Goal: Check status: Check status

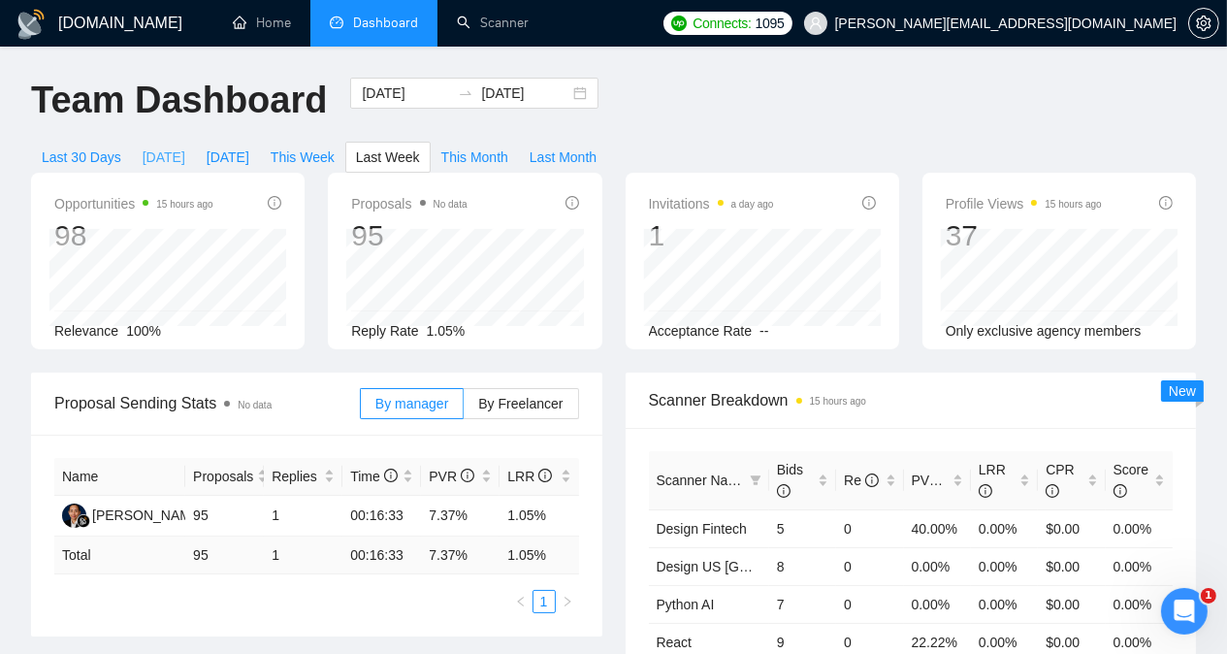
click at [185, 146] on span "[DATE]" at bounding box center [164, 156] width 43 height 21
type input "[DATE]"
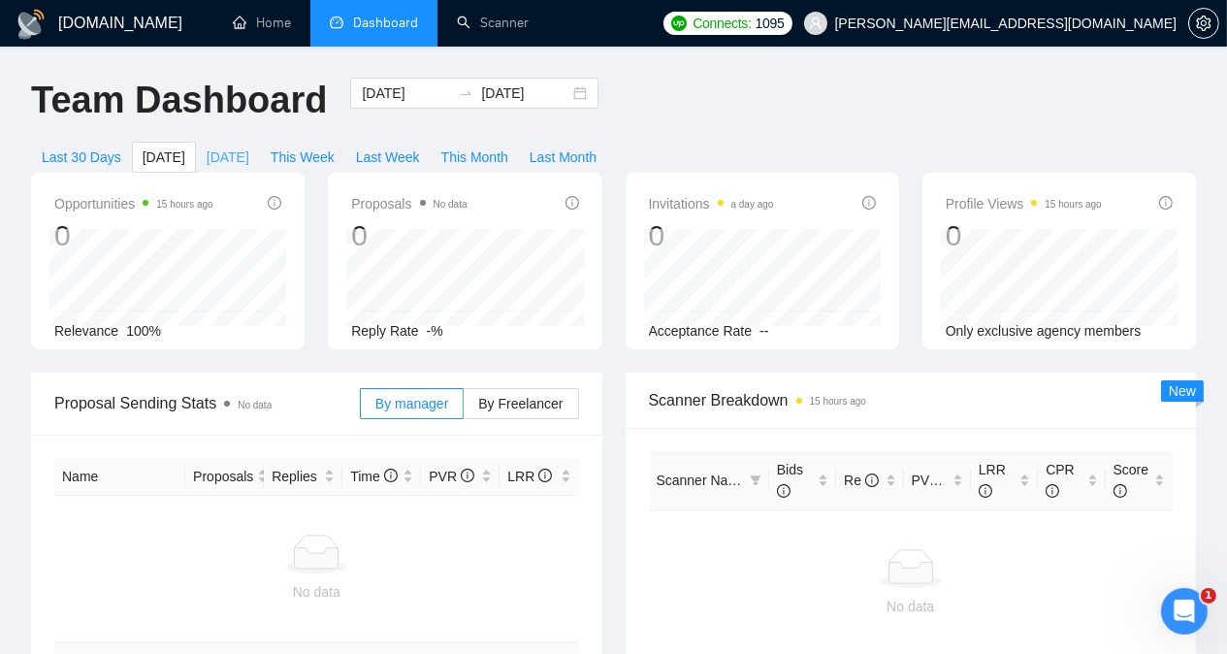
click at [249, 146] on span "[DATE]" at bounding box center [228, 156] width 43 height 21
type input "[DATE]"
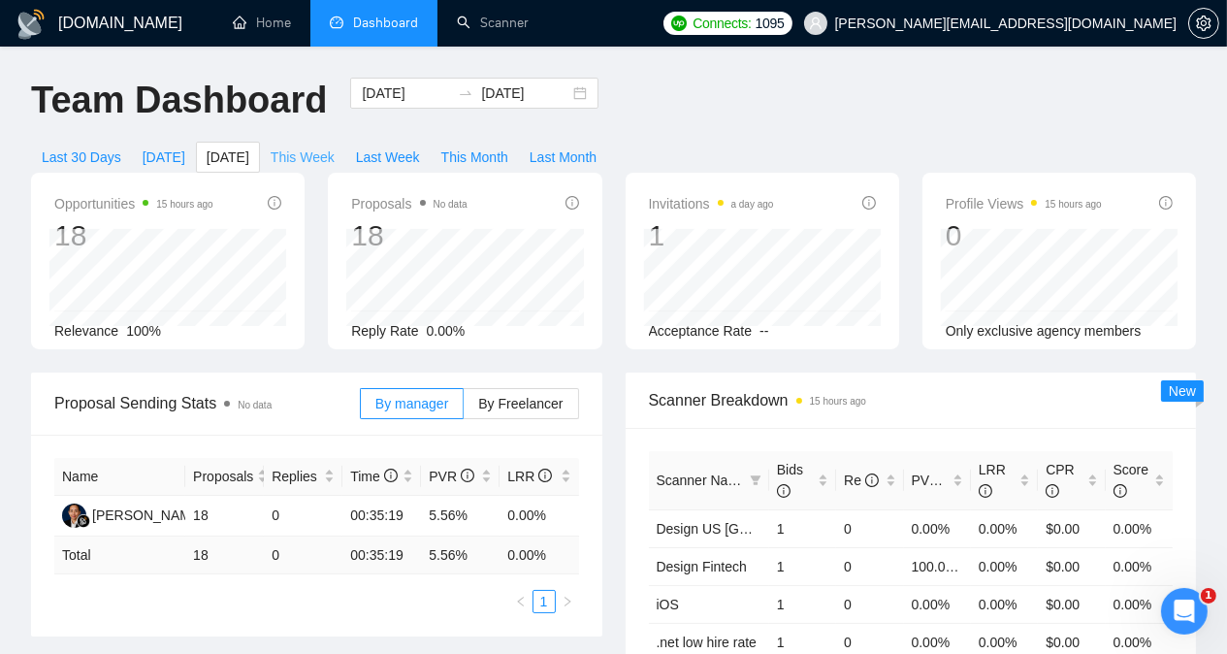
click at [335, 146] on span "This Week" at bounding box center [303, 156] width 64 height 21
type input "[DATE]"
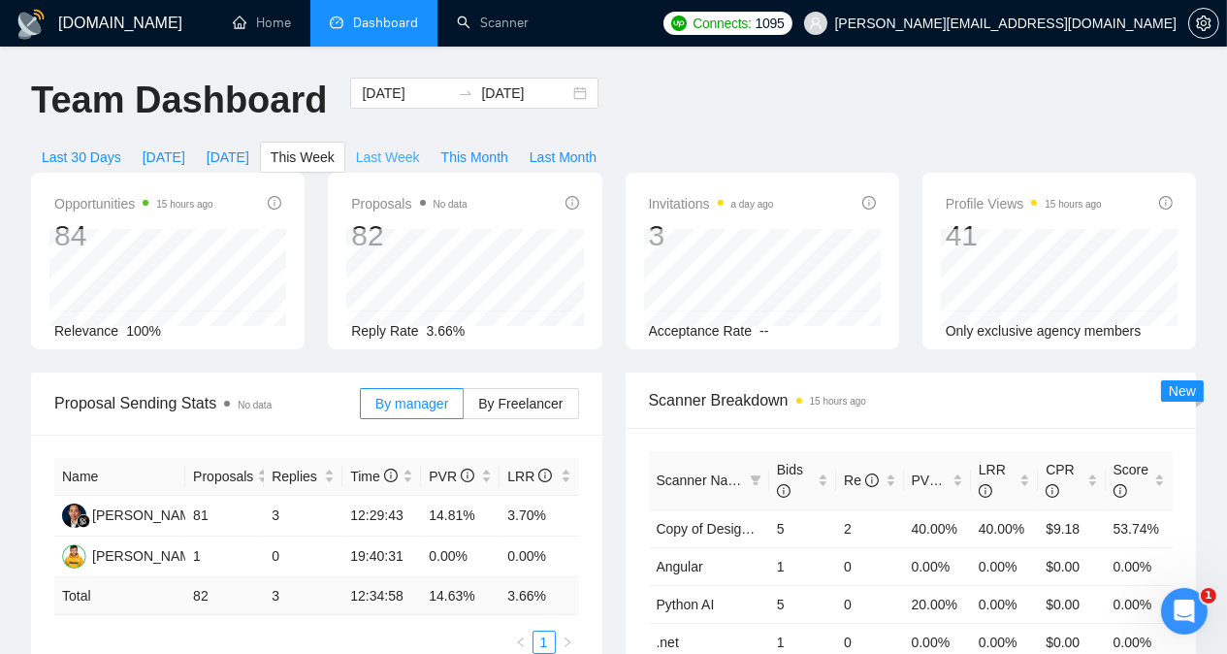
click at [420, 146] on span "Last Week" at bounding box center [388, 156] width 64 height 21
type input "[DATE]"
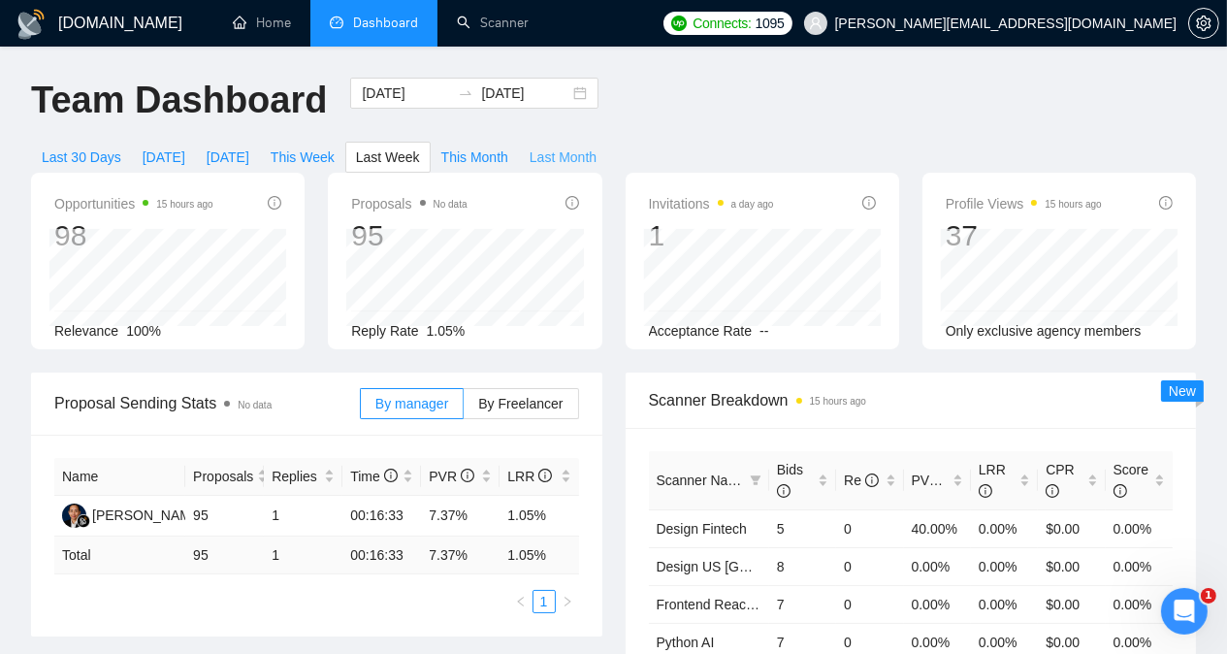
click at [596, 146] on span "Last Month" at bounding box center [563, 156] width 67 height 21
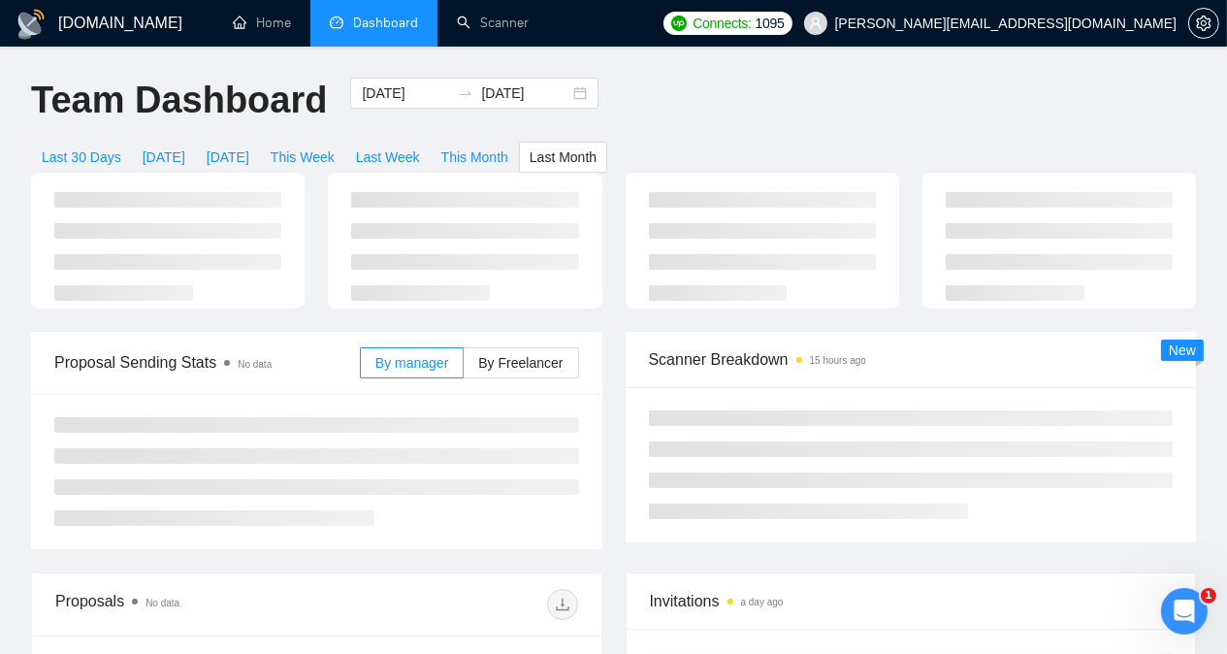
type input "[DATE]"
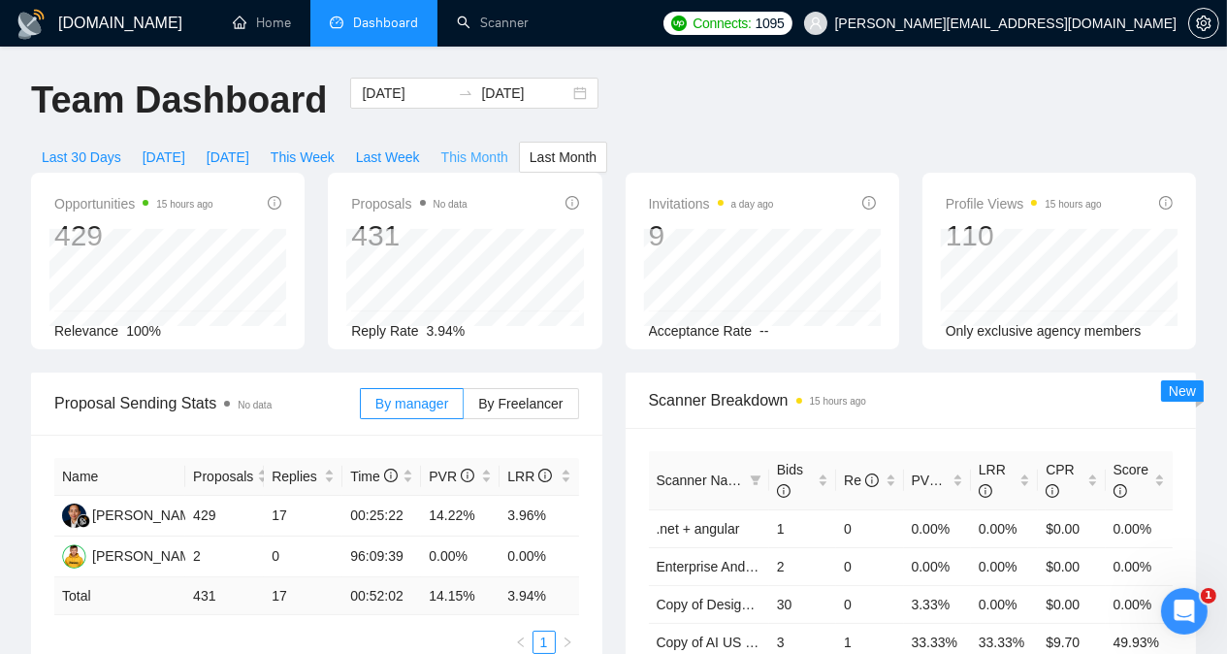
click at [508, 146] on span "This Month" at bounding box center [474, 156] width 67 height 21
type input "[DATE]"
